Goal: Task Accomplishment & Management: Manage account settings

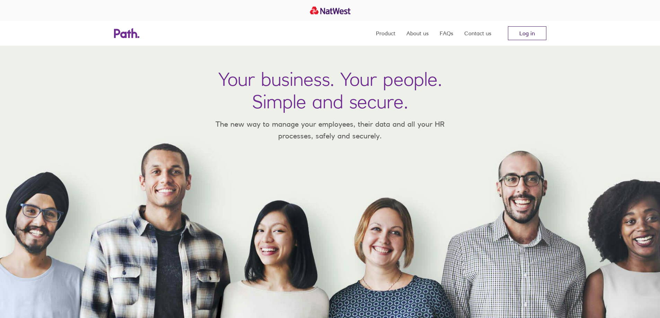
click at [525, 30] on link "Log in" at bounding box center [527, 33] width 38 height 14
click at [518, 30] on link "Log in" at bounding box center [527, 33] width 38 height 14
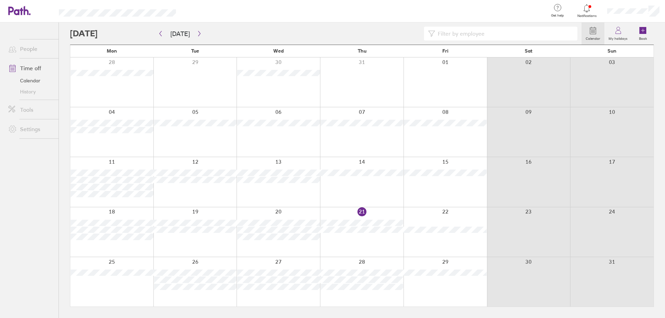
click at [589, 11] on icon at bounding box center [586, 8] width 8 height 8
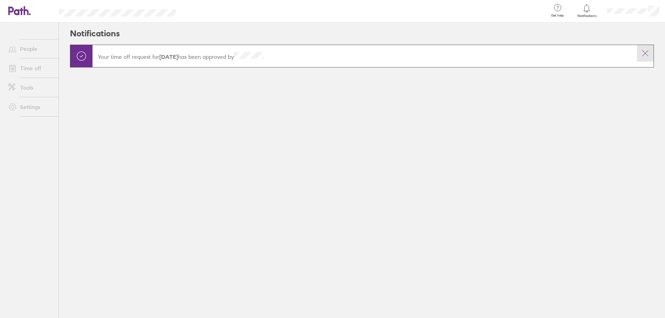
click at [644, 53] on icon at bounding box center [645, 53] width 8 height 8
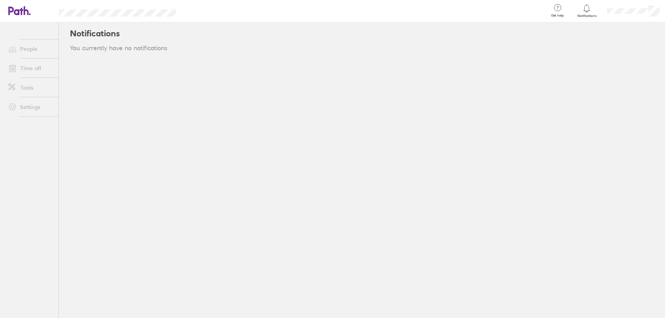
click at [30, 68] on link "Time off" at bounding box center [31, 68] width 56 height 14
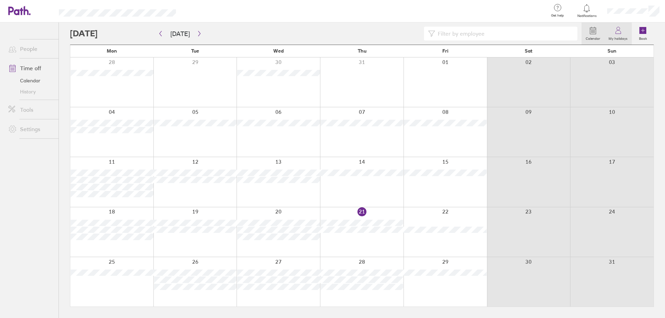
click at [618, 34] on icon at bounding box center [618, 30] width 8 height 8
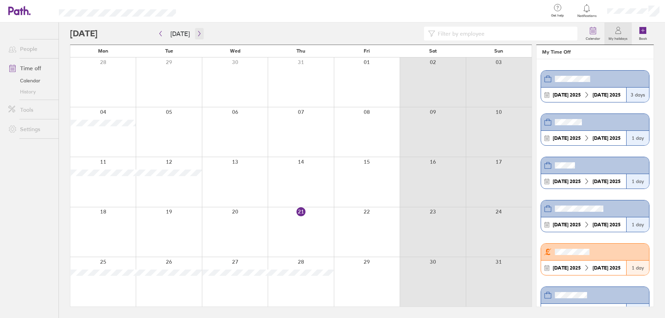
click at [197, 33] on icon "button" at bounding box center [199, 34] width 5 height 6
click at [198, 33] on icon "button" at bounding box center [199, 34] width 5 height 6
click at [246, 29] on div at bounding box center [325, 34] width 511 height 14
click at [572, 84] on header at bounding box center [595, 79] width 108 height 17
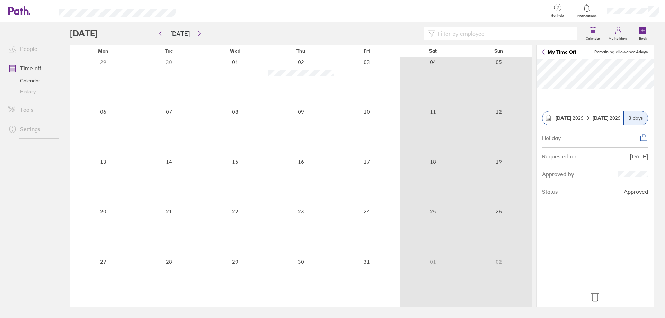
click at [544, 50] on icon at bounding box center [543, 52] width 3 height 6
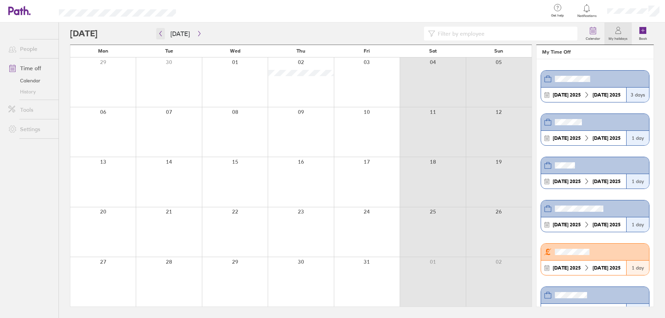
click at [159, 32] on icon "button" at bounding box center [160, 34] width 5 height 6
click at [197, 33] on icon "button" at bounding box center [199, 34] width 5 height 6
